Goal: Transaction & Acquisition: Book appointment/travel/reservation

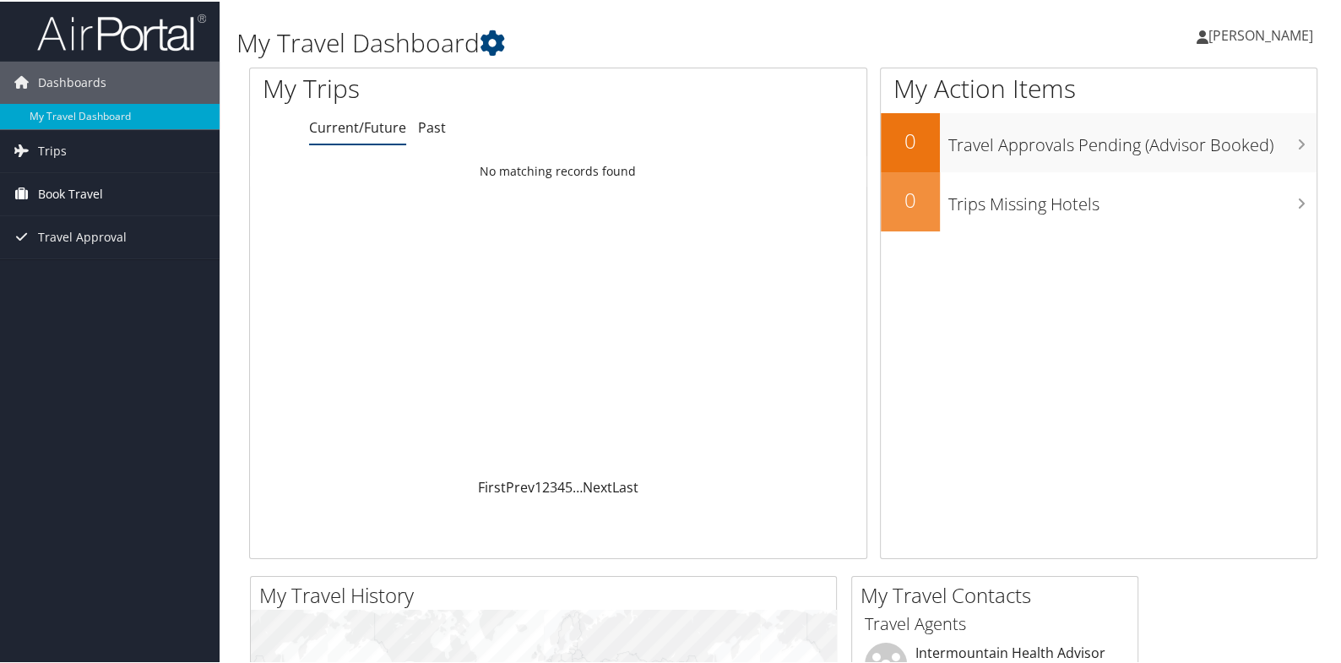
click at [49, 187] on span "Book Travel" at bounding box center [70, 192] width 65 height 42
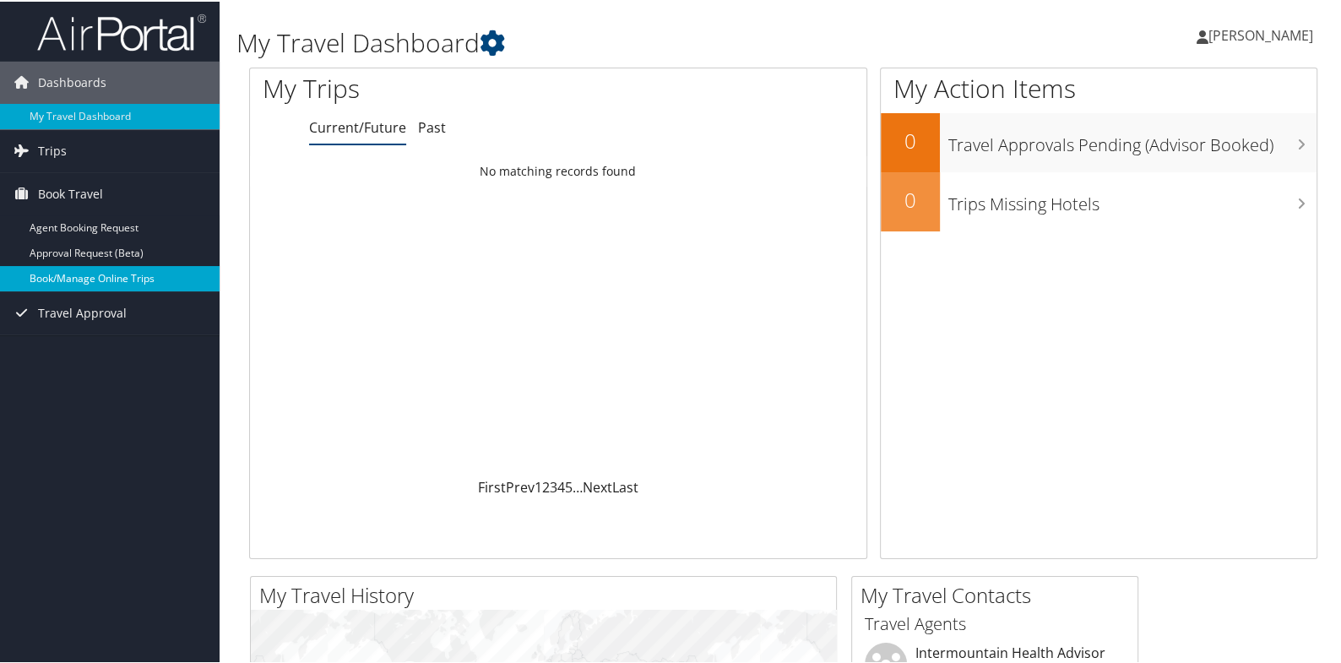
click at [74, 271] on link "Book/Manage Online Trips" at bounding box center [110, 276] width 220 height 25
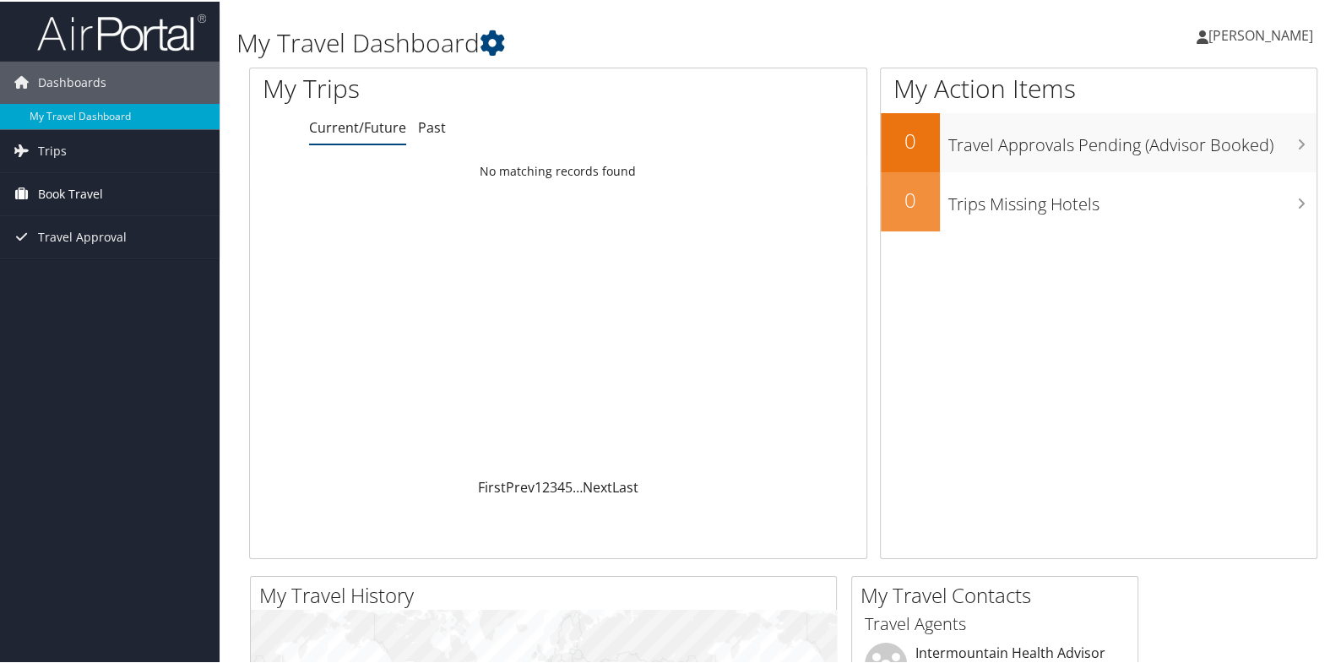
click at [56, 193] on span "Book Travel" at bounding box center [70, 192] width 65 height 42
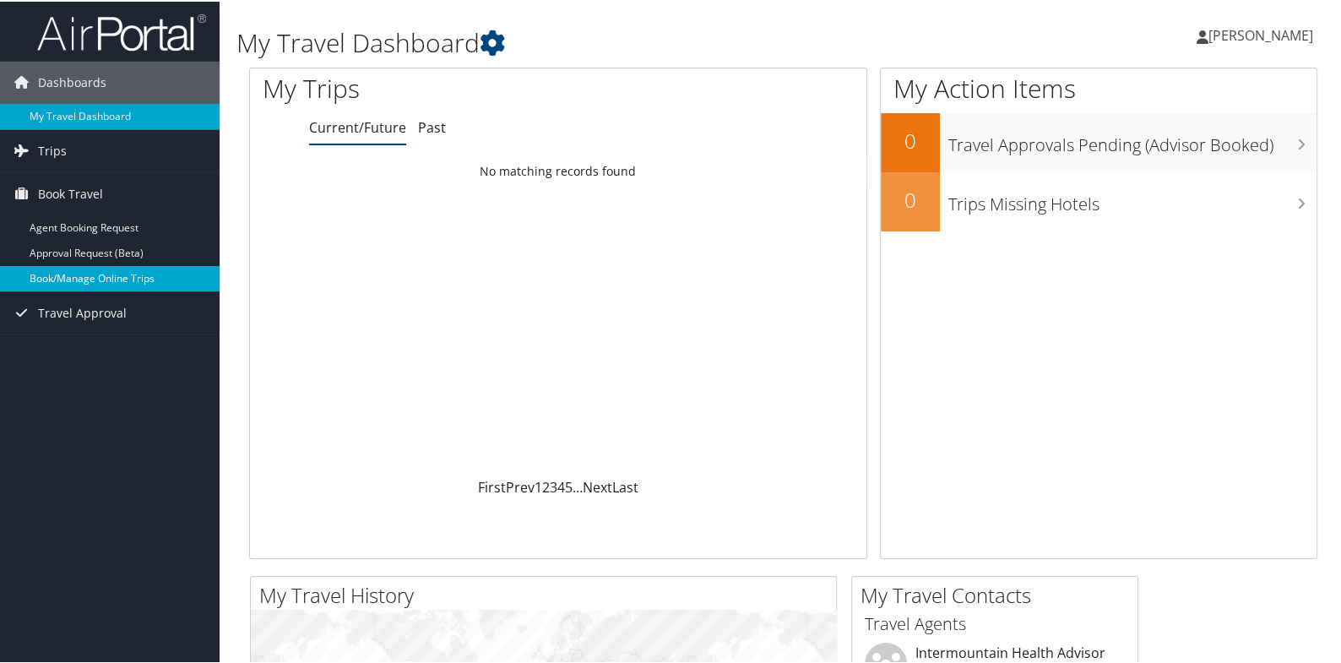
click at [100, 274] on link "Book/Manage Online Trips" at bounding box center [110, 276] width 220 height 25
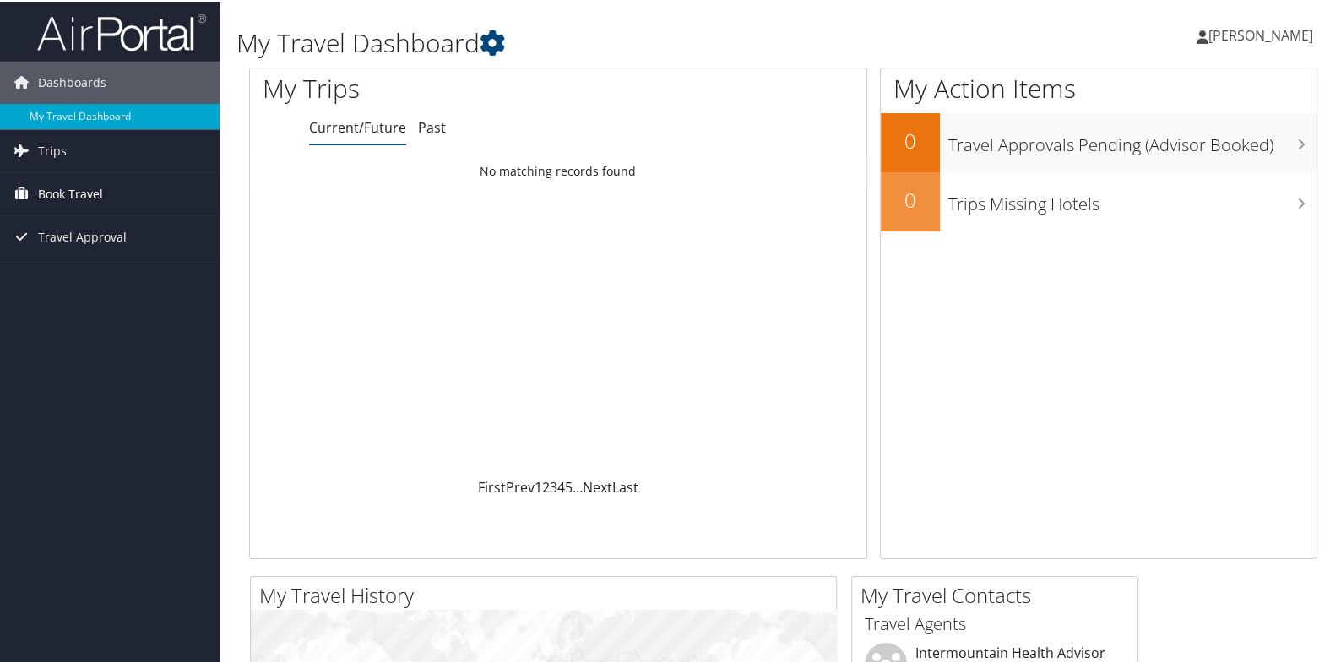
click at [66, 194] on span "Book Travel" at bounding box center [70, 192] width 65 height 42
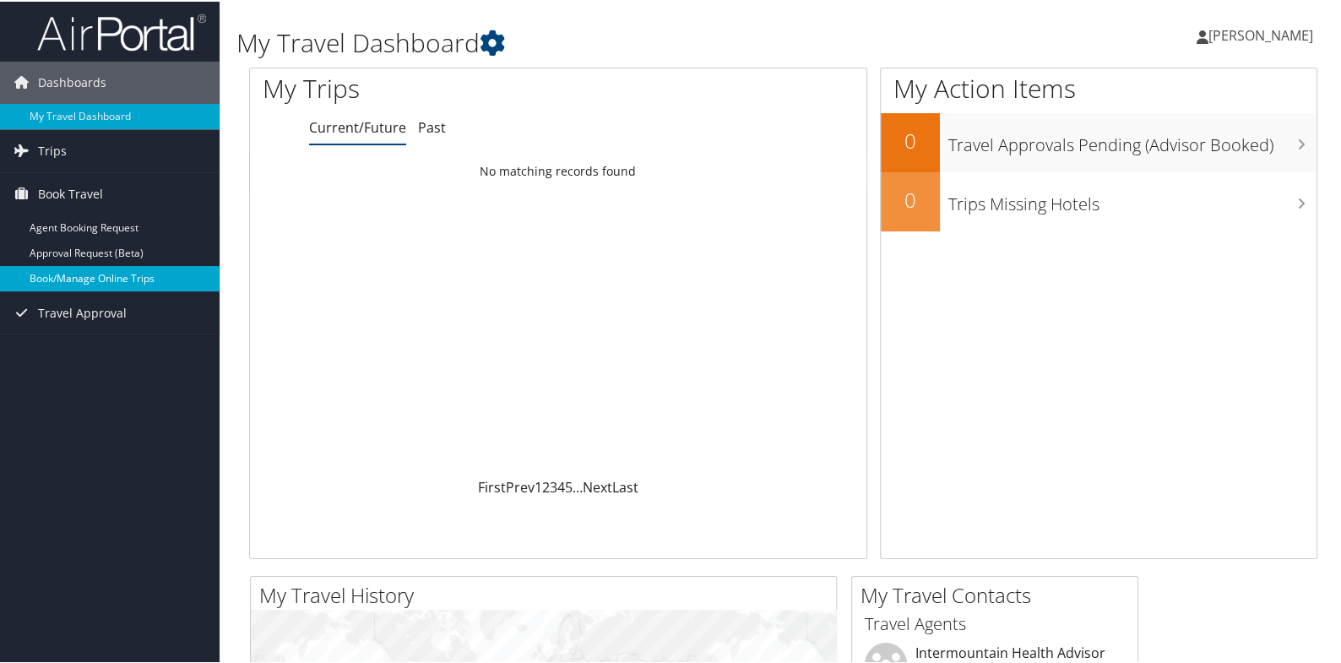
click at [56, 274] on link "Book/Manage Online Trips" at bounding box center [110, 276] width 220 height 25
